Goal: Entertainment & Leisure: Browse casually

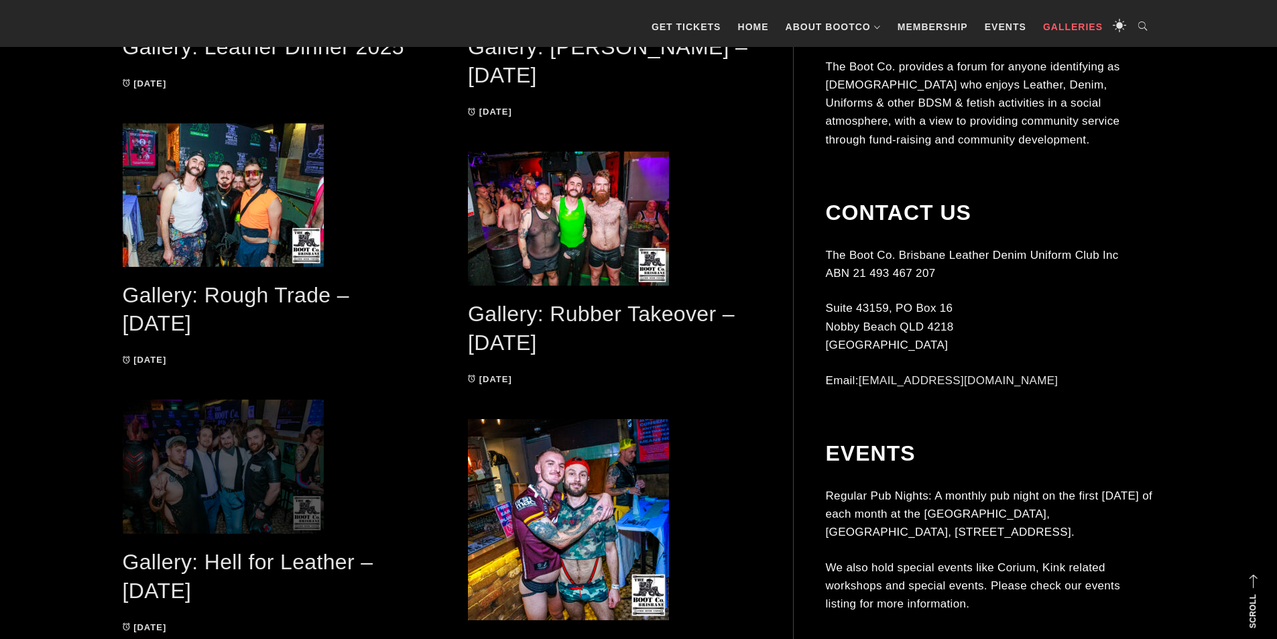
scroll to position [603, 0]
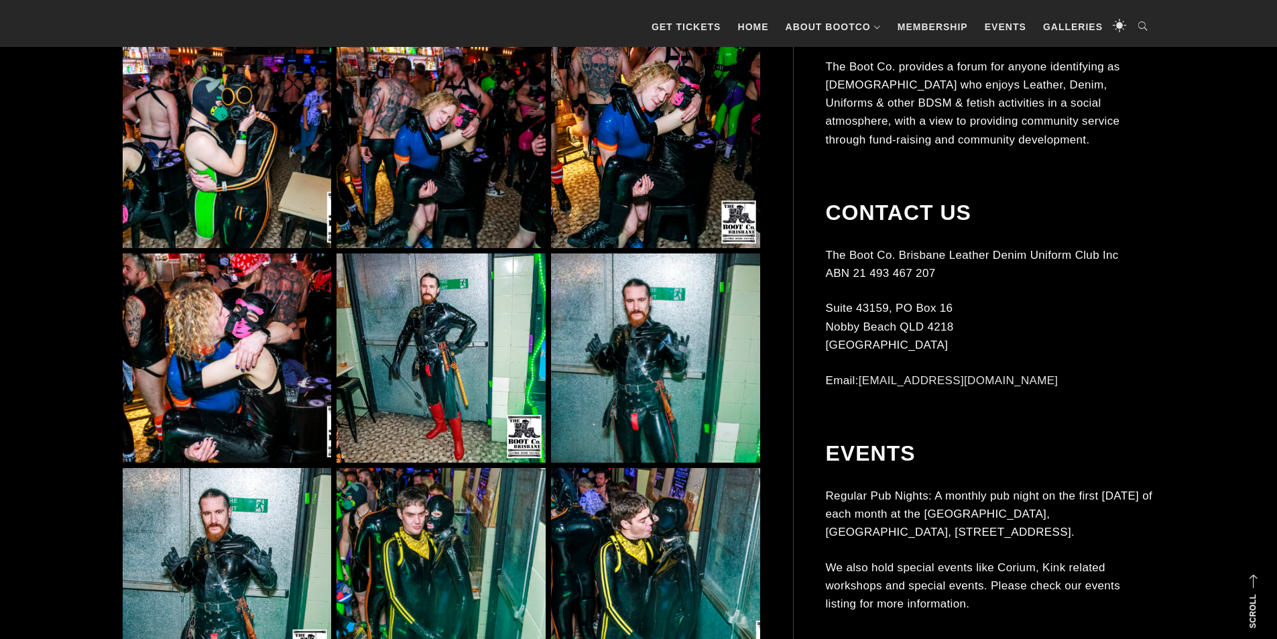
scroll to position [1944, 0]
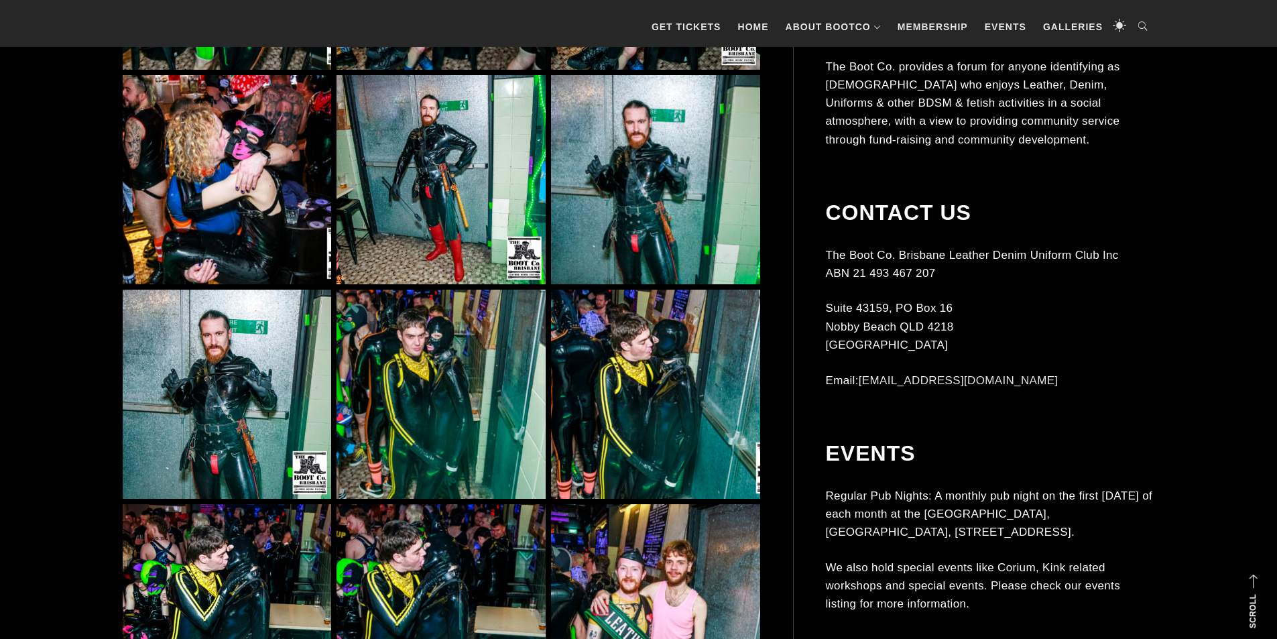
click at [463, 344] on img at bounding box center [441, 394] width 208 height 208
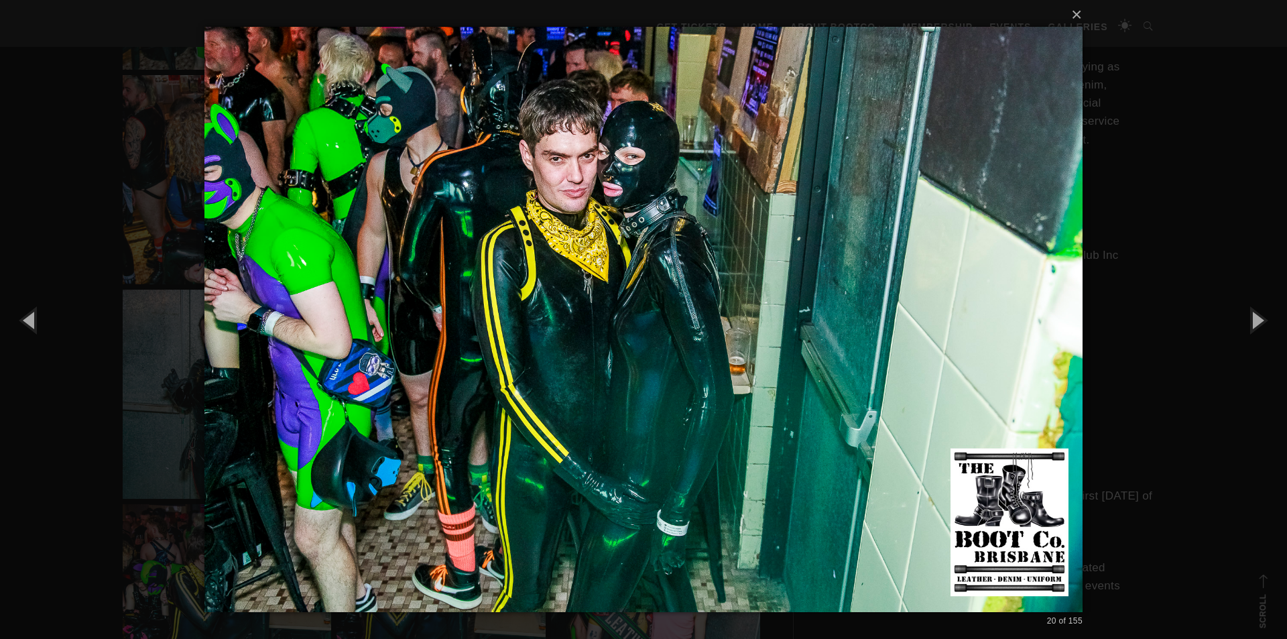
click at [105, 235] on div "× 20 of 155 Loading..." at bounding box center [643, 319] width 1287 height 639
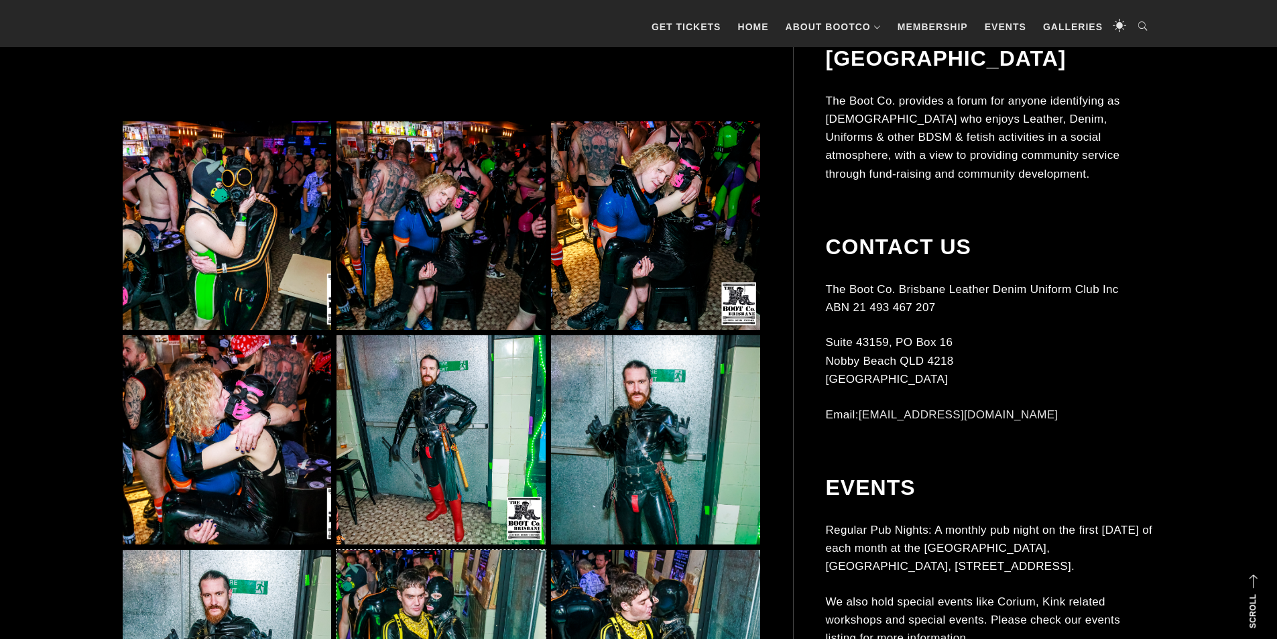
scroll to position [1676, 0]
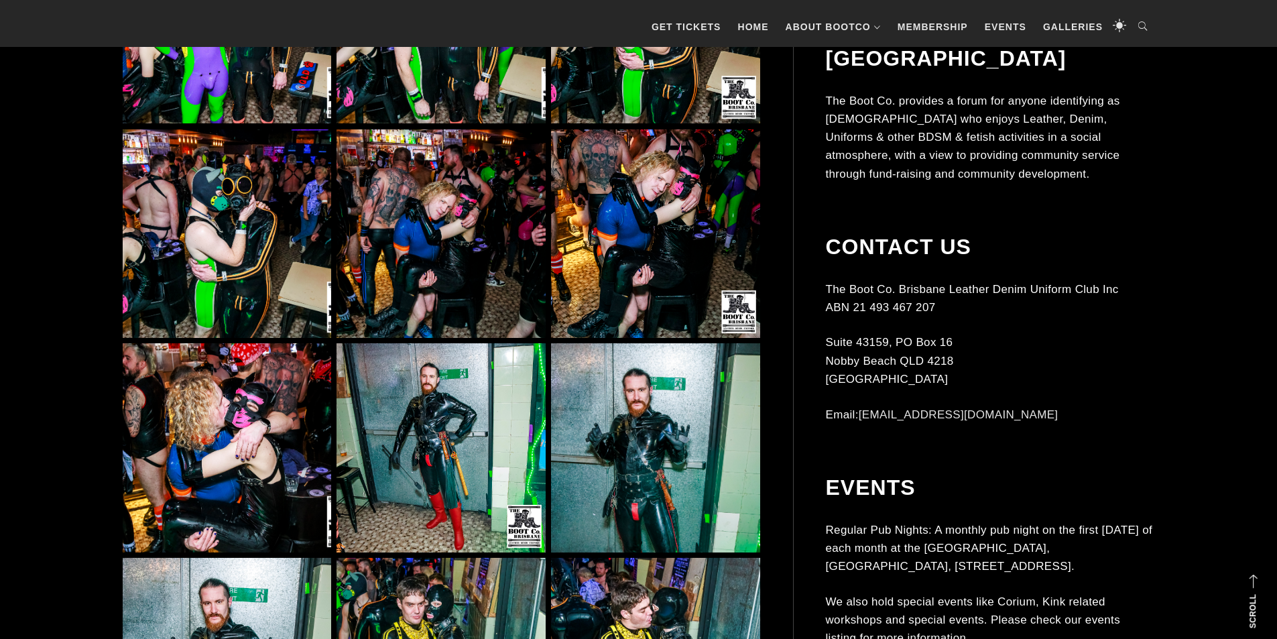
click at [214, 390] on img at bounding box center [227, 447] width 208 height 208
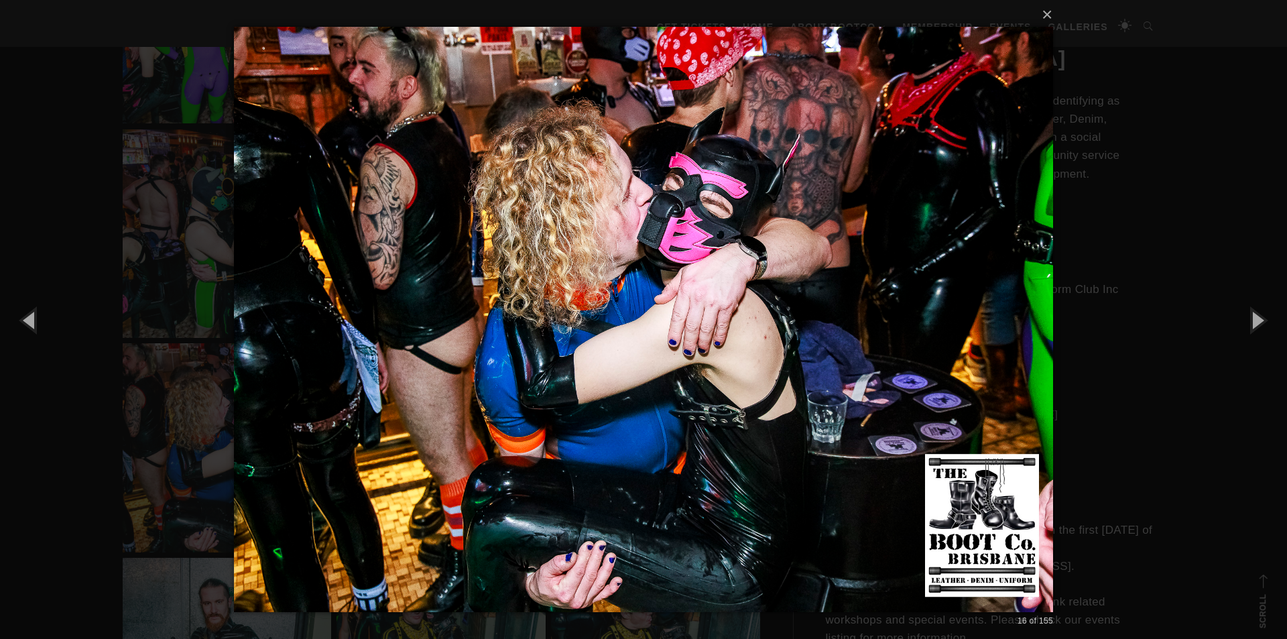
click at [67, 198] on div "× 16 of 155 Loading..." at bounding box center [643, 319] width 1287 height 639
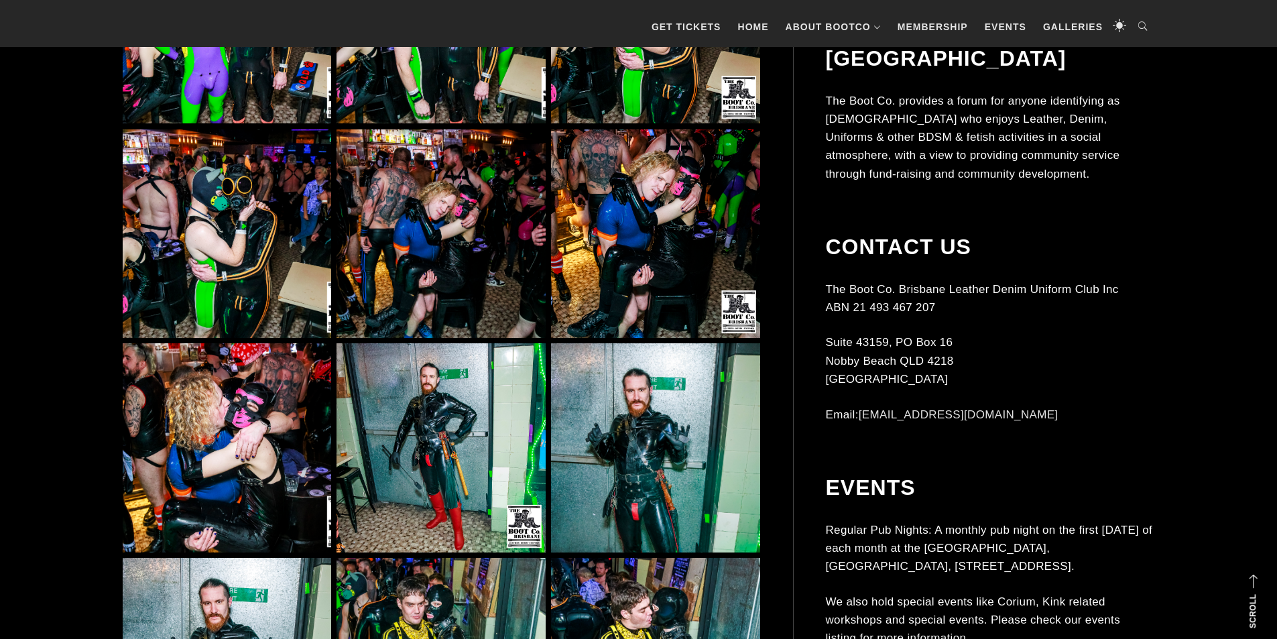
click at [182, 275] on img at bounding box center [227, 233] width 208 height 208
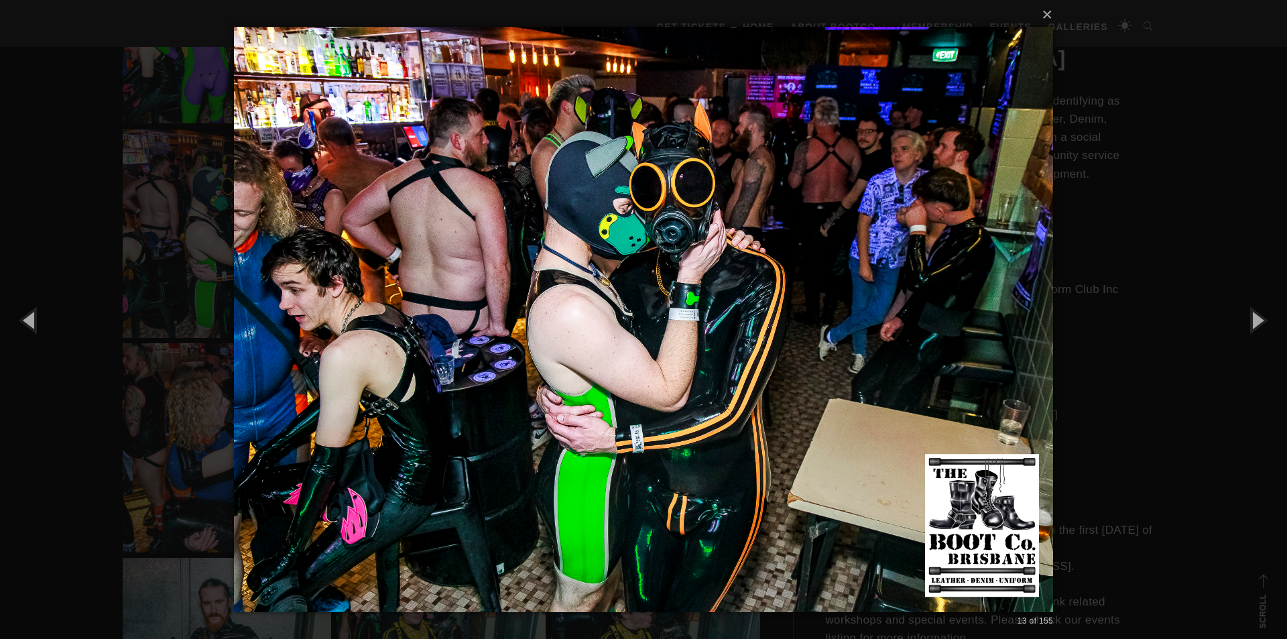
click at [70, 213] on div "× 13 of 155 Loading..." at bounding box center [643, 319] width 1287 height 639
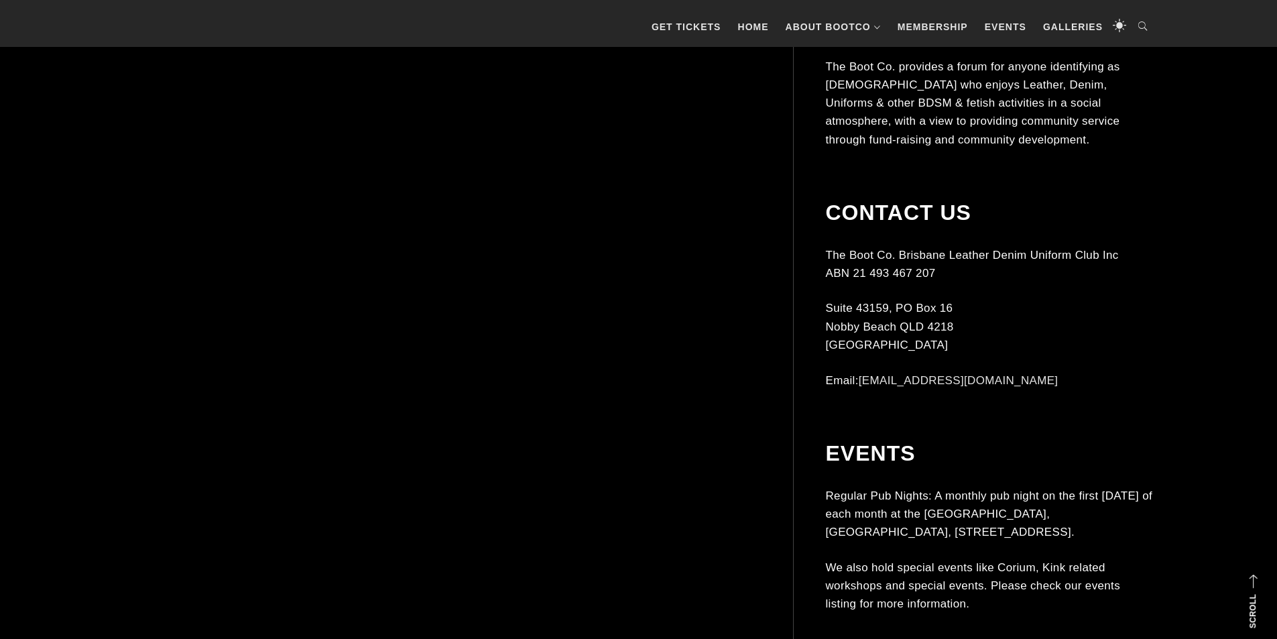
scroll to position [3218, 0]
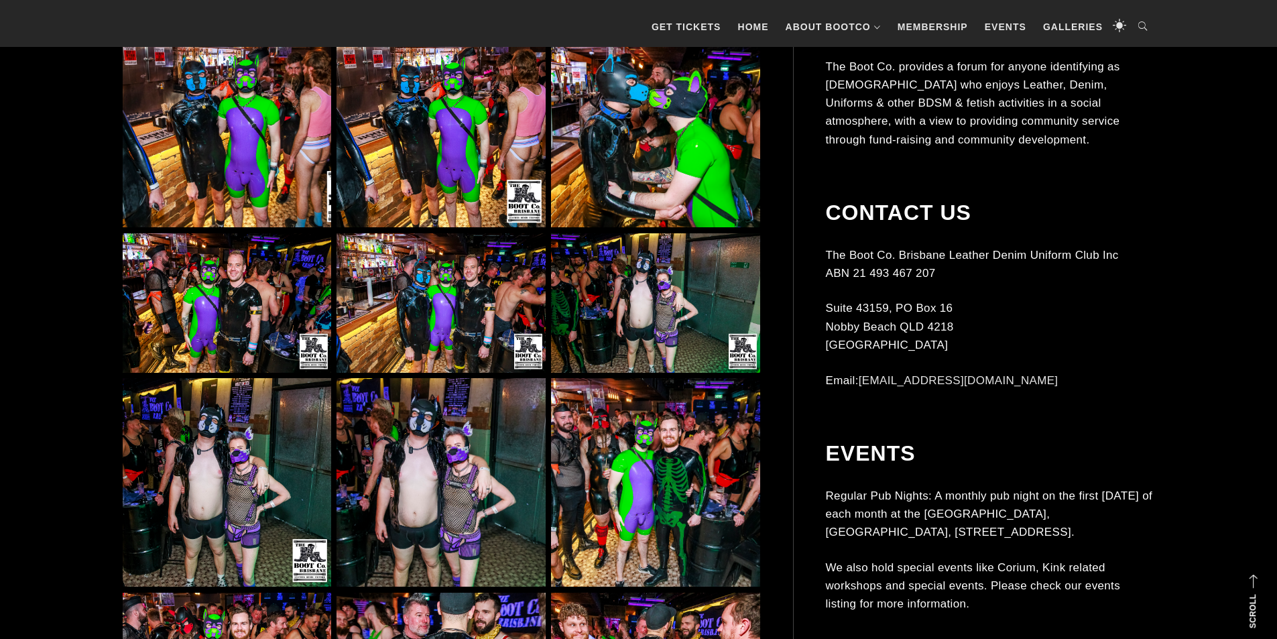
click at [426, 470] on img at bounding box center [441, 482] width 208 height 208
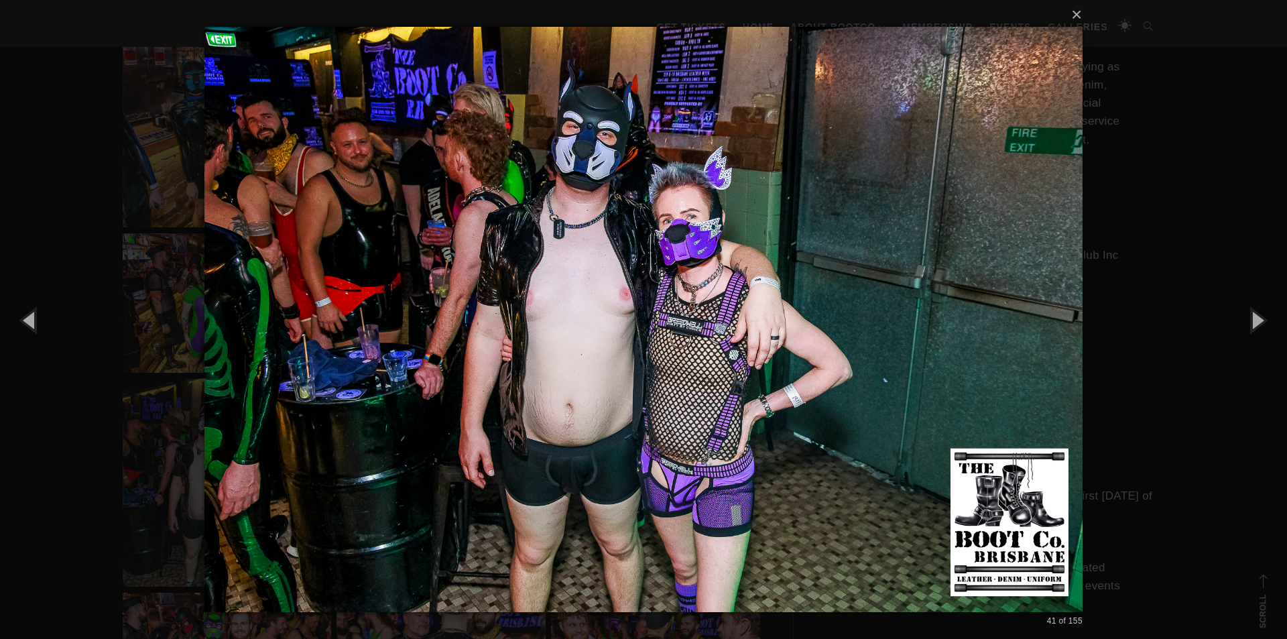
click at [99, 204] on div "× 41 of 155 Loading..." at bounding box center [643, 319] width 1287 height 639
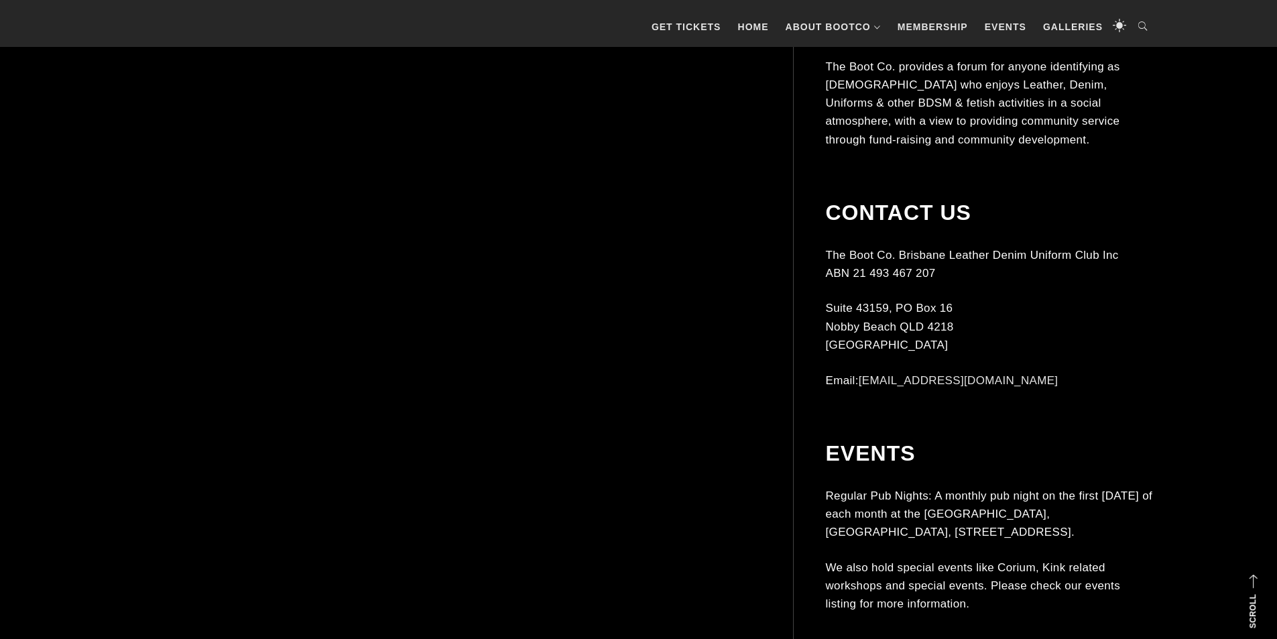
scroll to position [7975, 0]
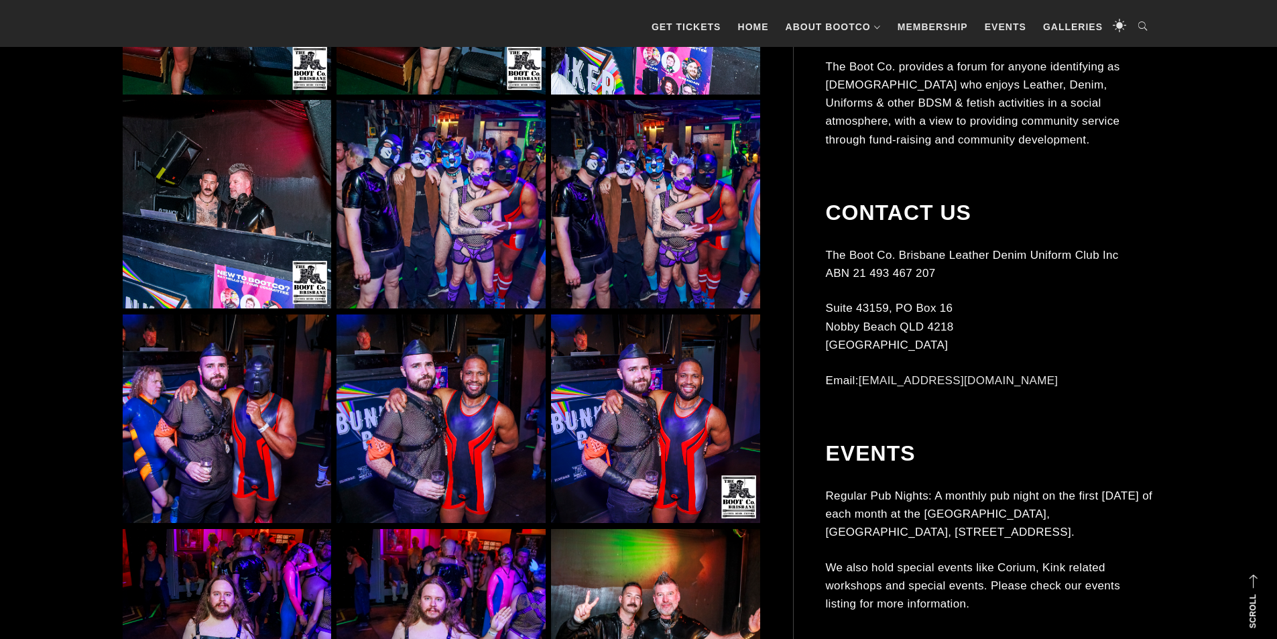
click at [626, 254] on img at bounding box center [655, 204] width 208 height 208
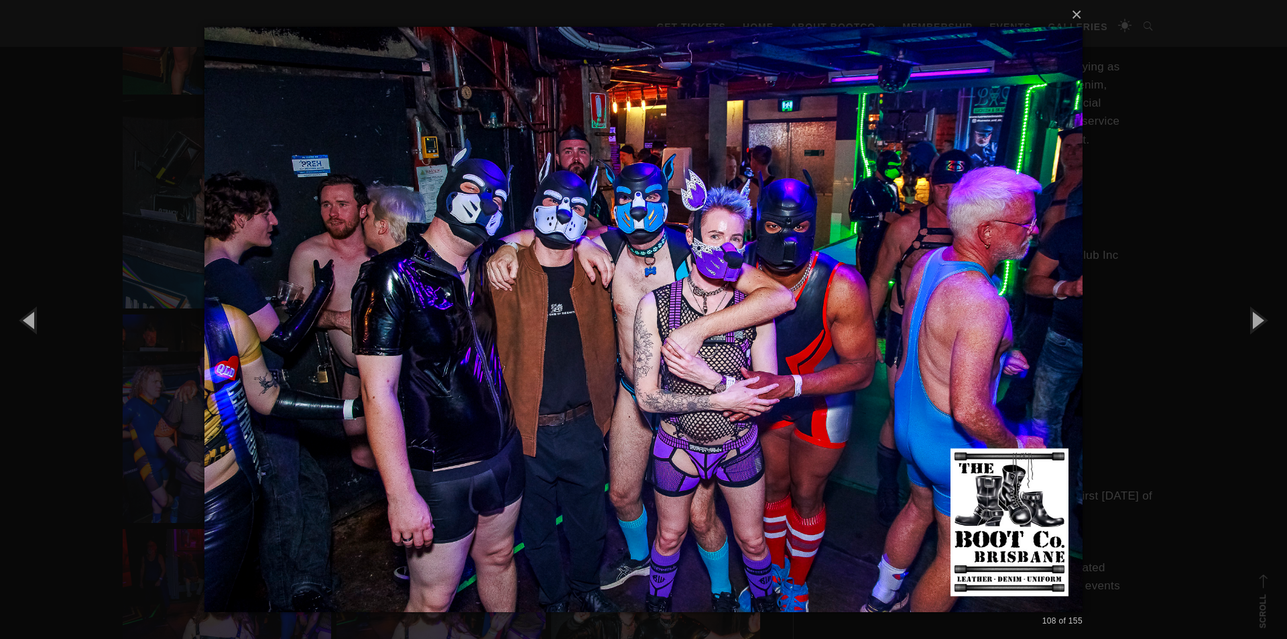
click at [1219, 96] on div "× 108 of 155 Loading..." at bounding box center [643, 319] width 1287 height 639
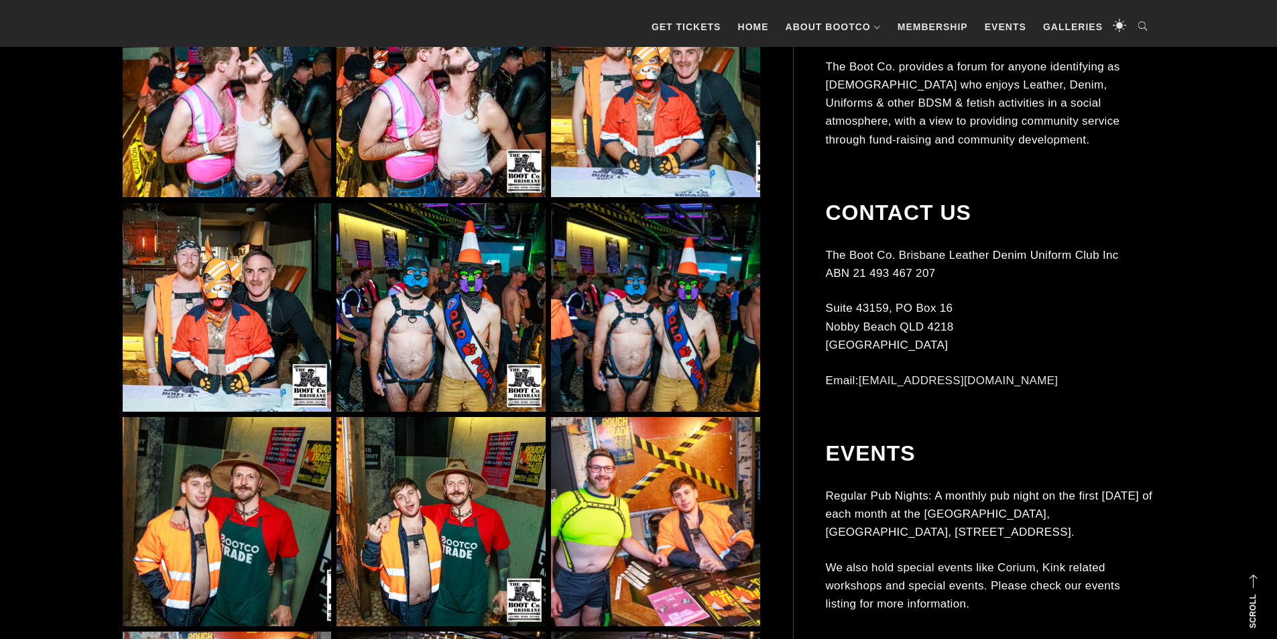
scroll to position [4558, 0]
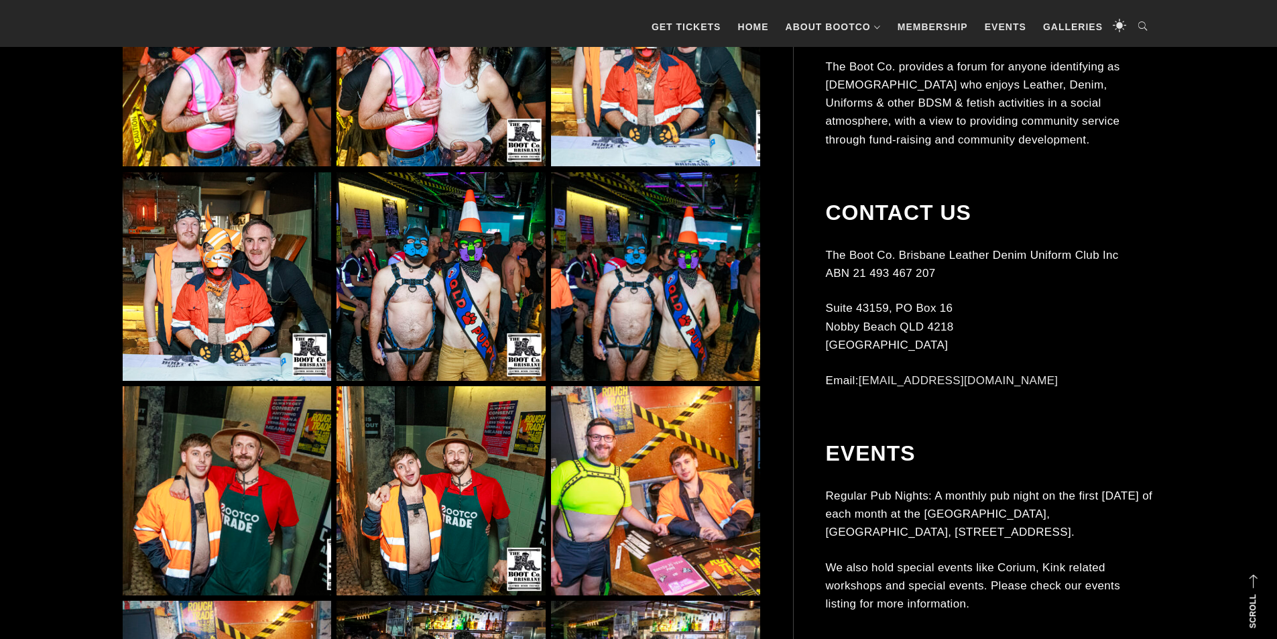
click at [701, 347] on img at bounding box center [655, 276] width 208 height 208
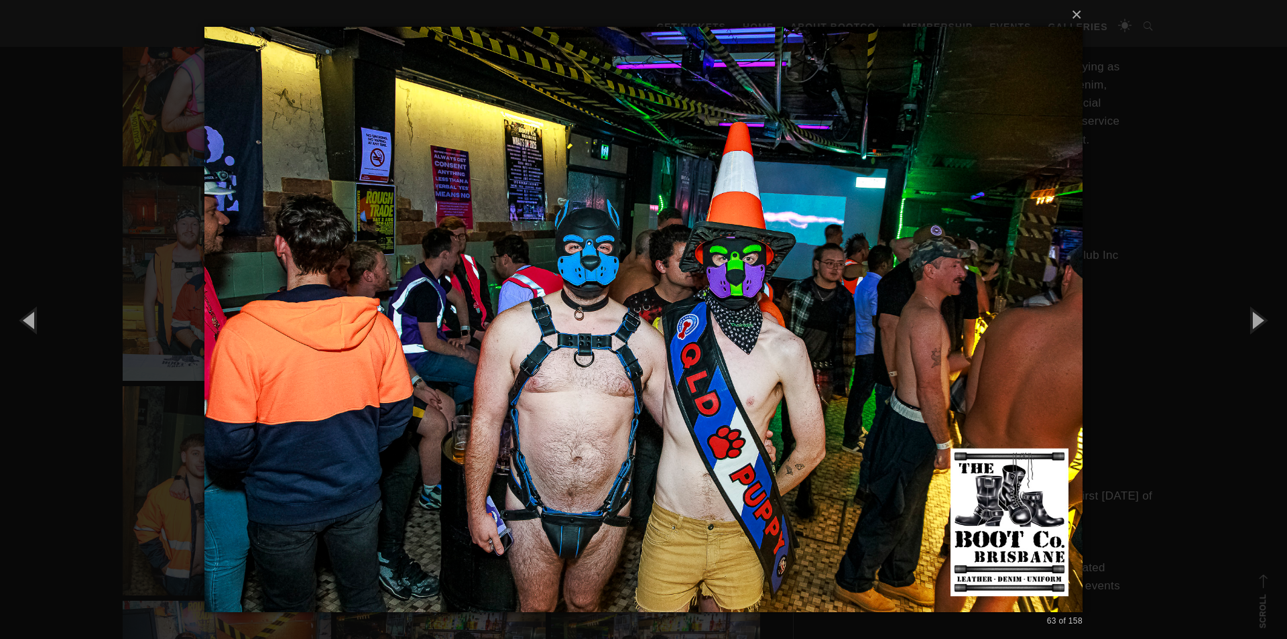
click at [11, 162] on div "× 63 of 158 Loading..." at bounding box center [643, 319] width 1287 height 639
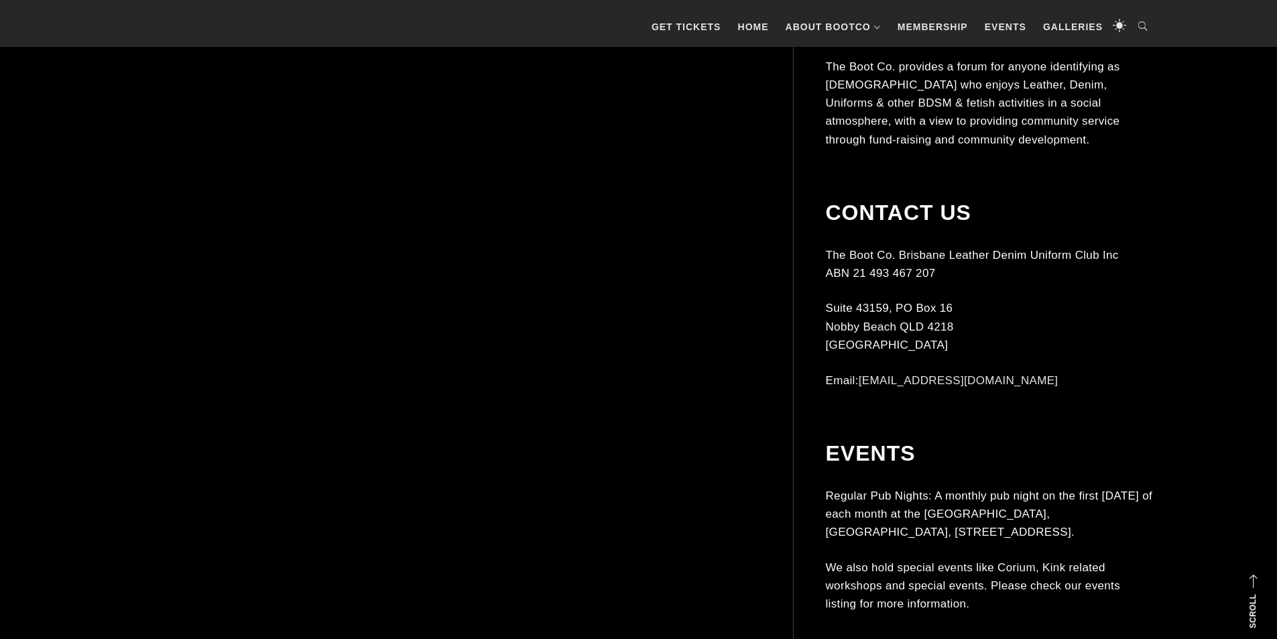
scroll to position [9184, 0]
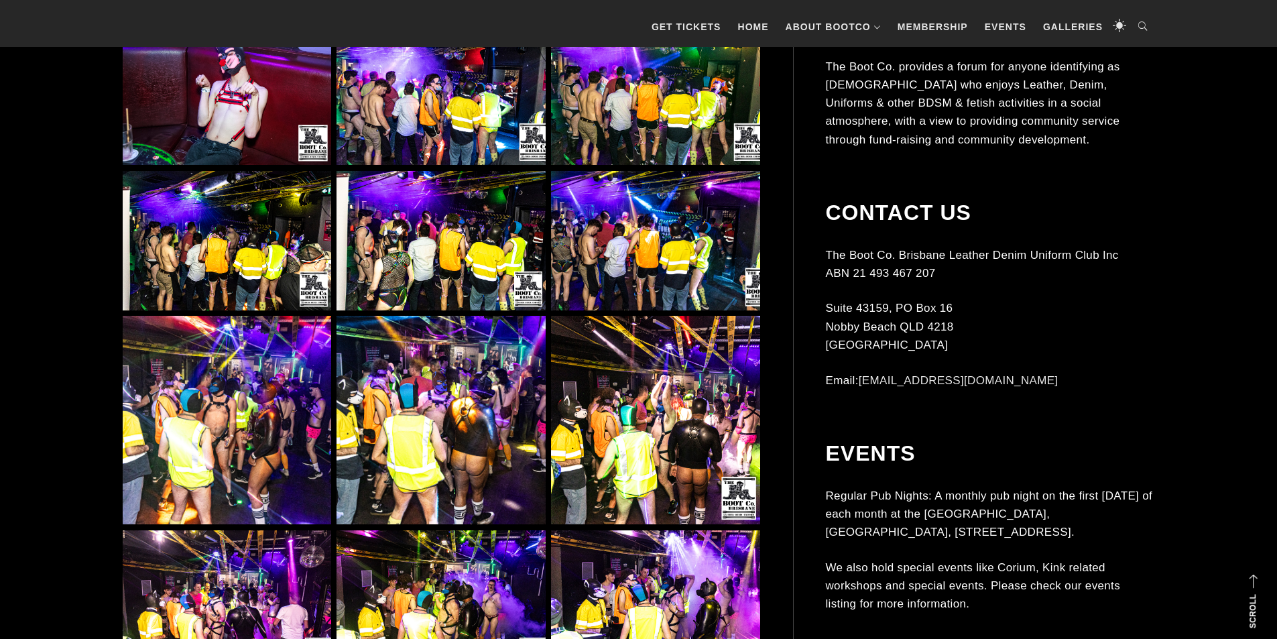
click at [438, 414] on img at bounding box center [441, 420] width 208 height 208
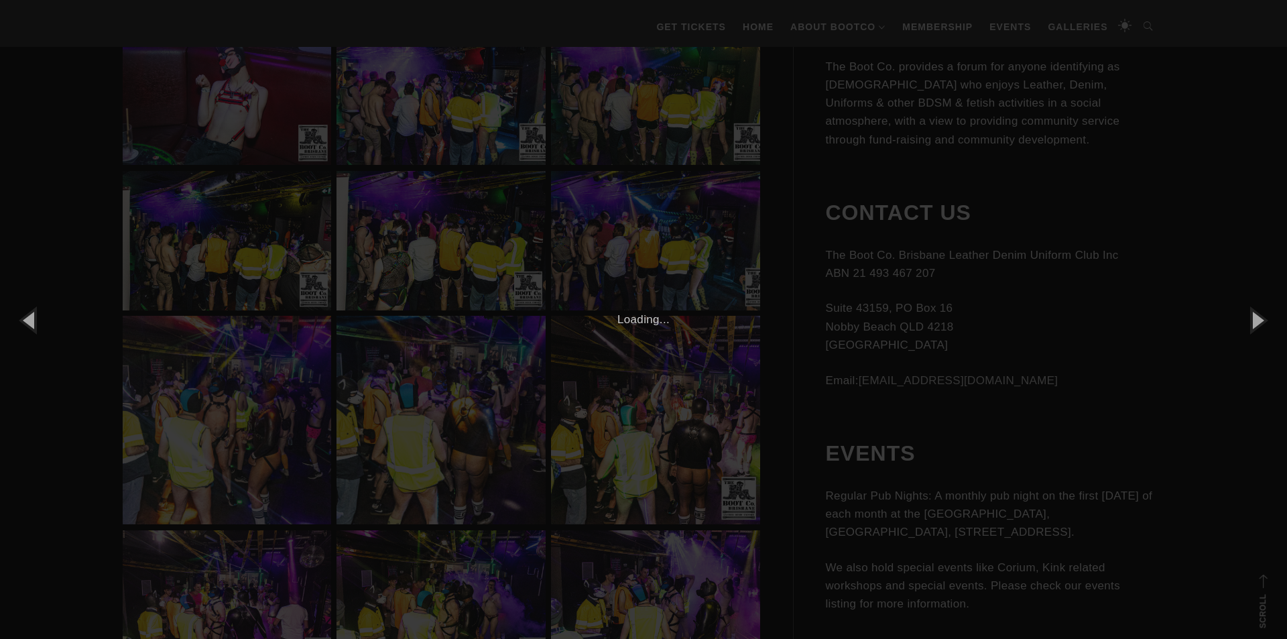
click at [171, 333] on div "× 134 of 158 Loading..." at bounding box center [643, 319] width 1287 height 639
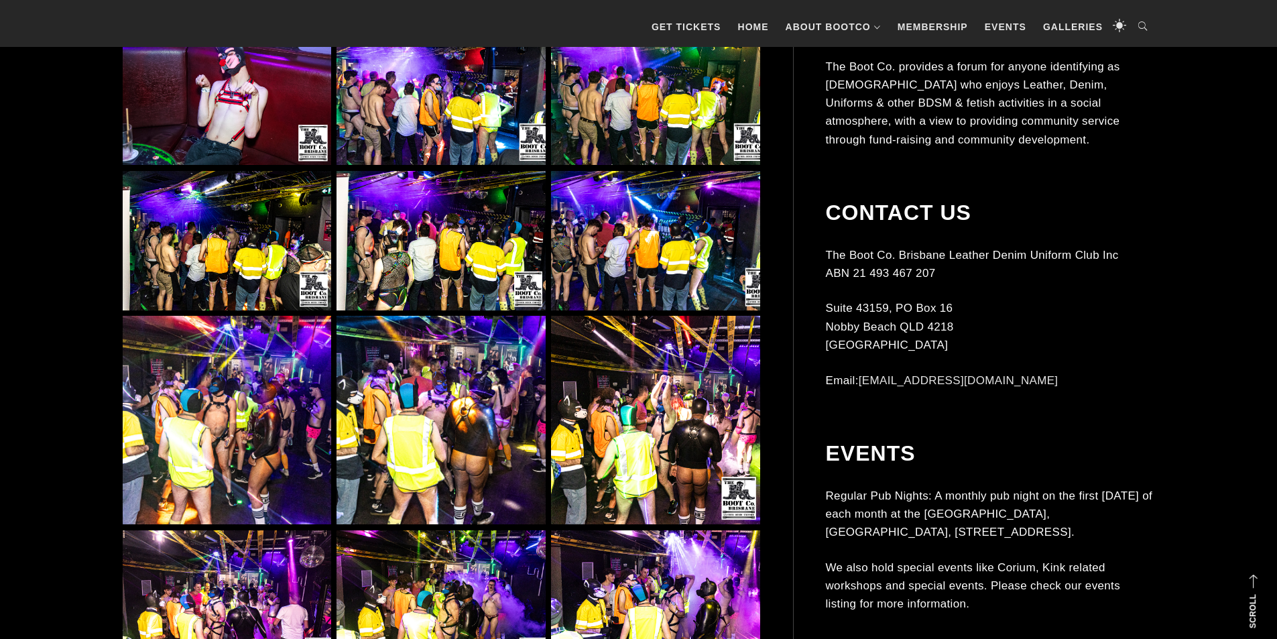
click at [242, 387] on img at bounding box center [227, 420] width 208 height 208
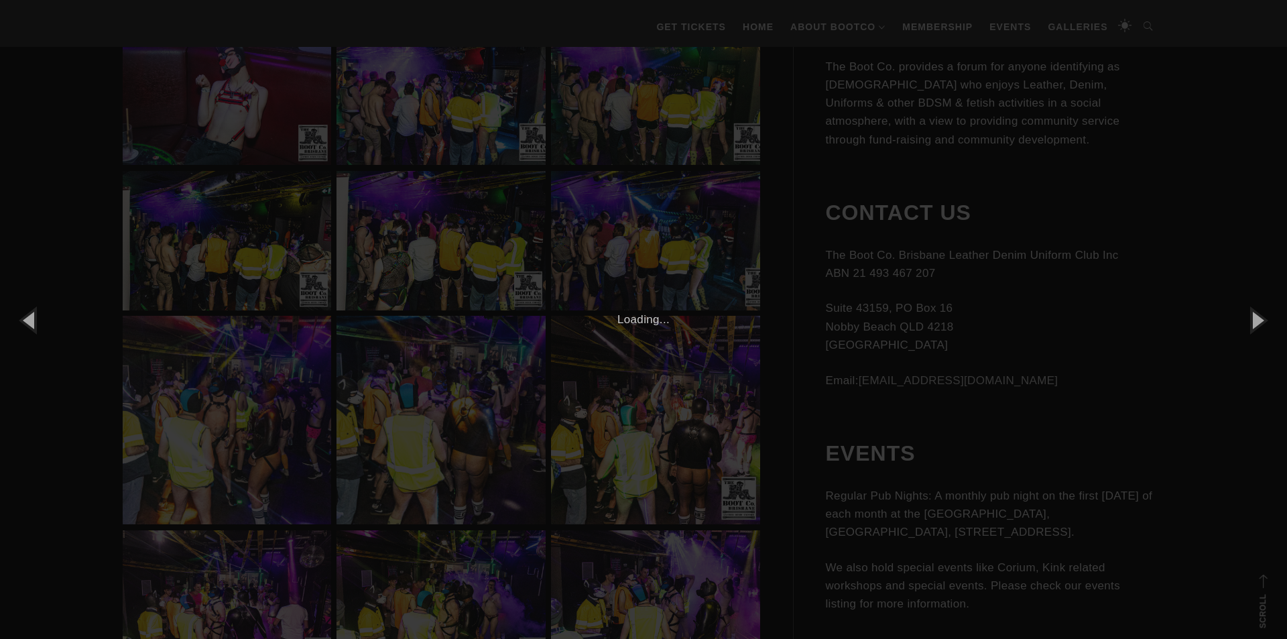
click at [250, 307] on div "× 133 of 158 Loading..." at bounding box center [643, 319] width 1287 height 639
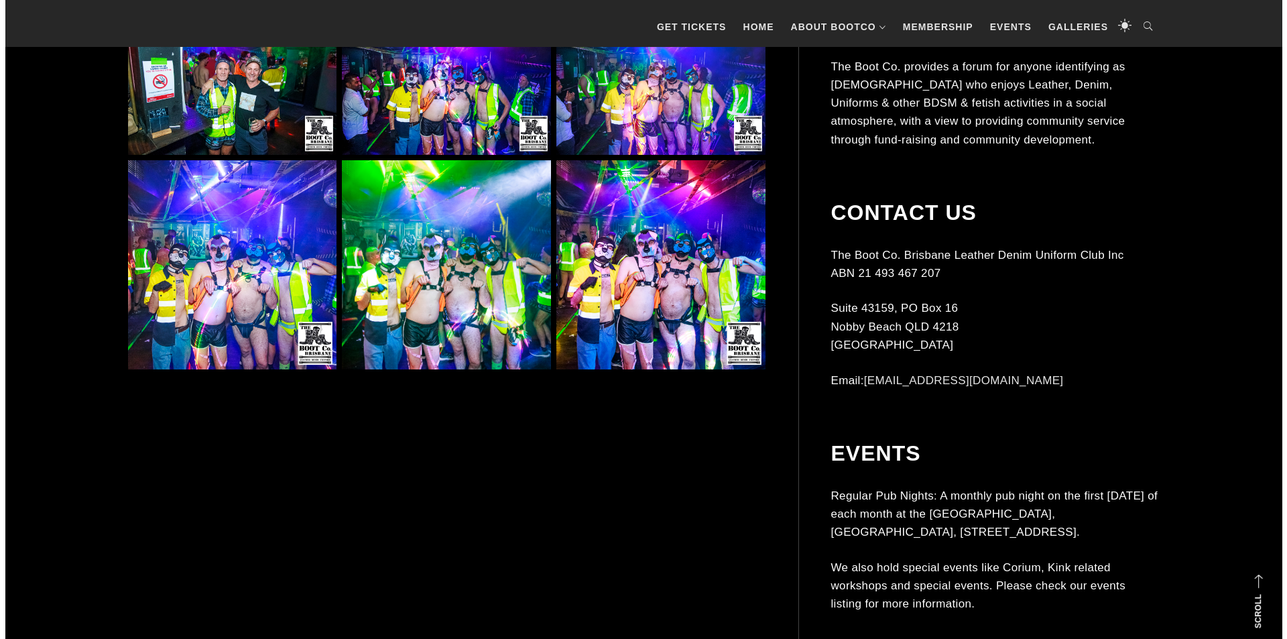
scroll to position [9854, 0]
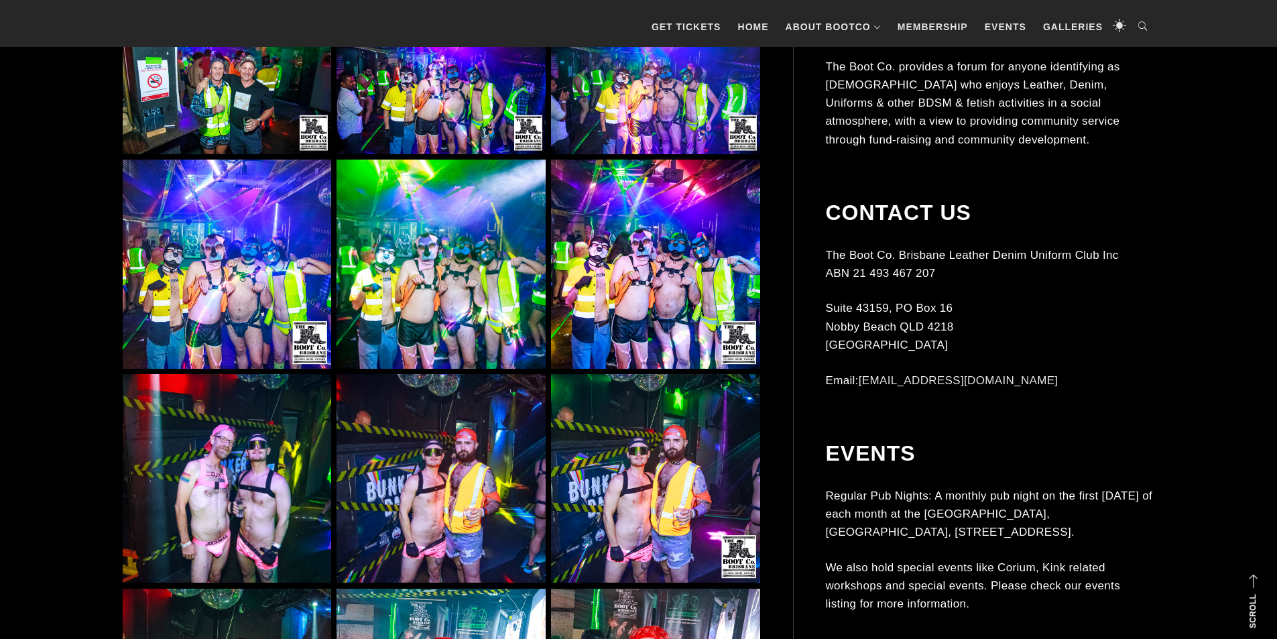
click at [462, 533] on img at bounding box center [441, 478] width 208 height 208
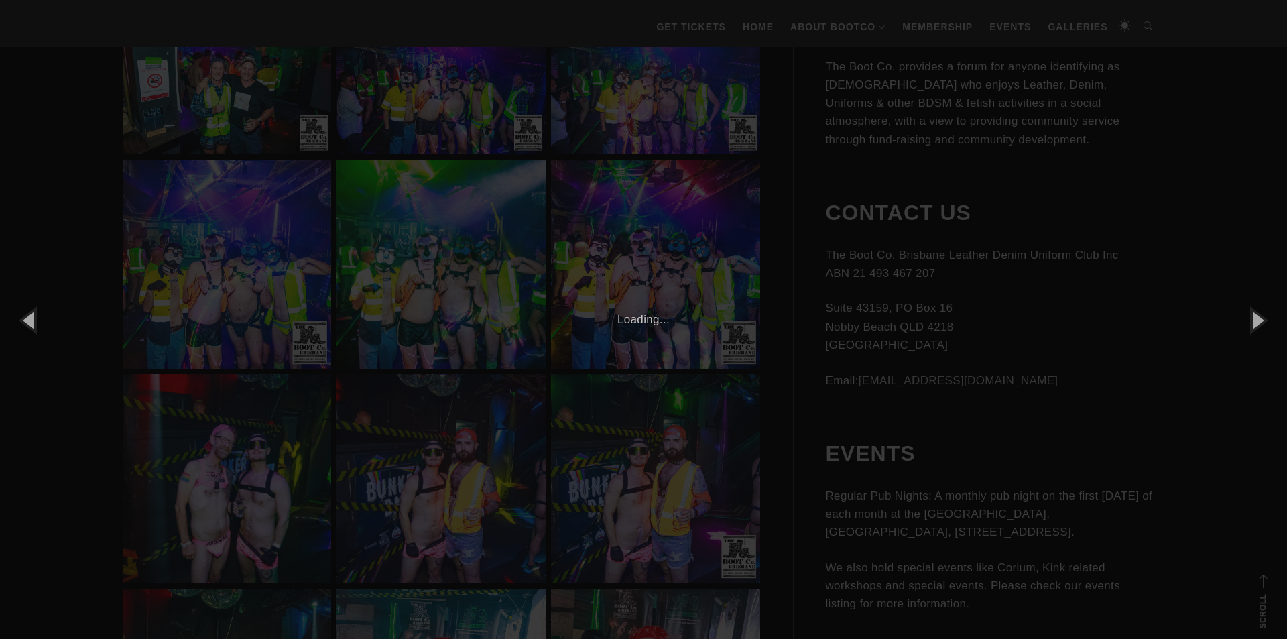
click at [170, 301] on div "× 146 of 158 Loading..." at bounding box center [643, 319] width 1287 height 639
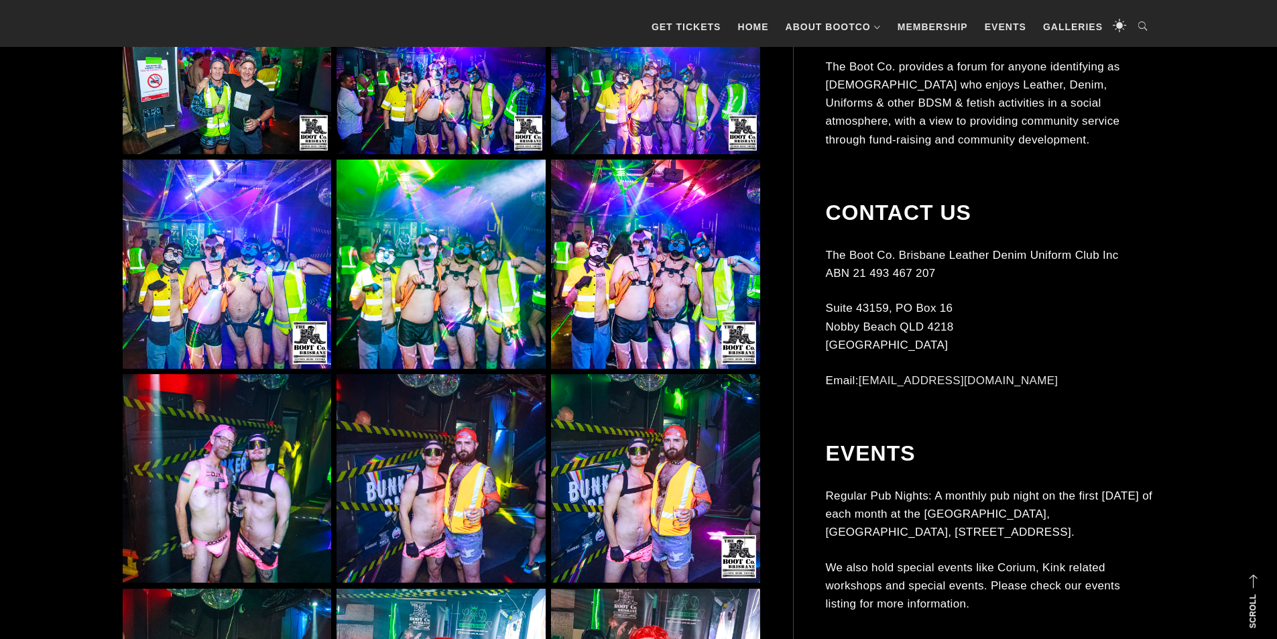
click at [663, 509] on img at bounding box center [655, 478] width 208 height 208
